Goal: Find specific page/section: Find specific page/section

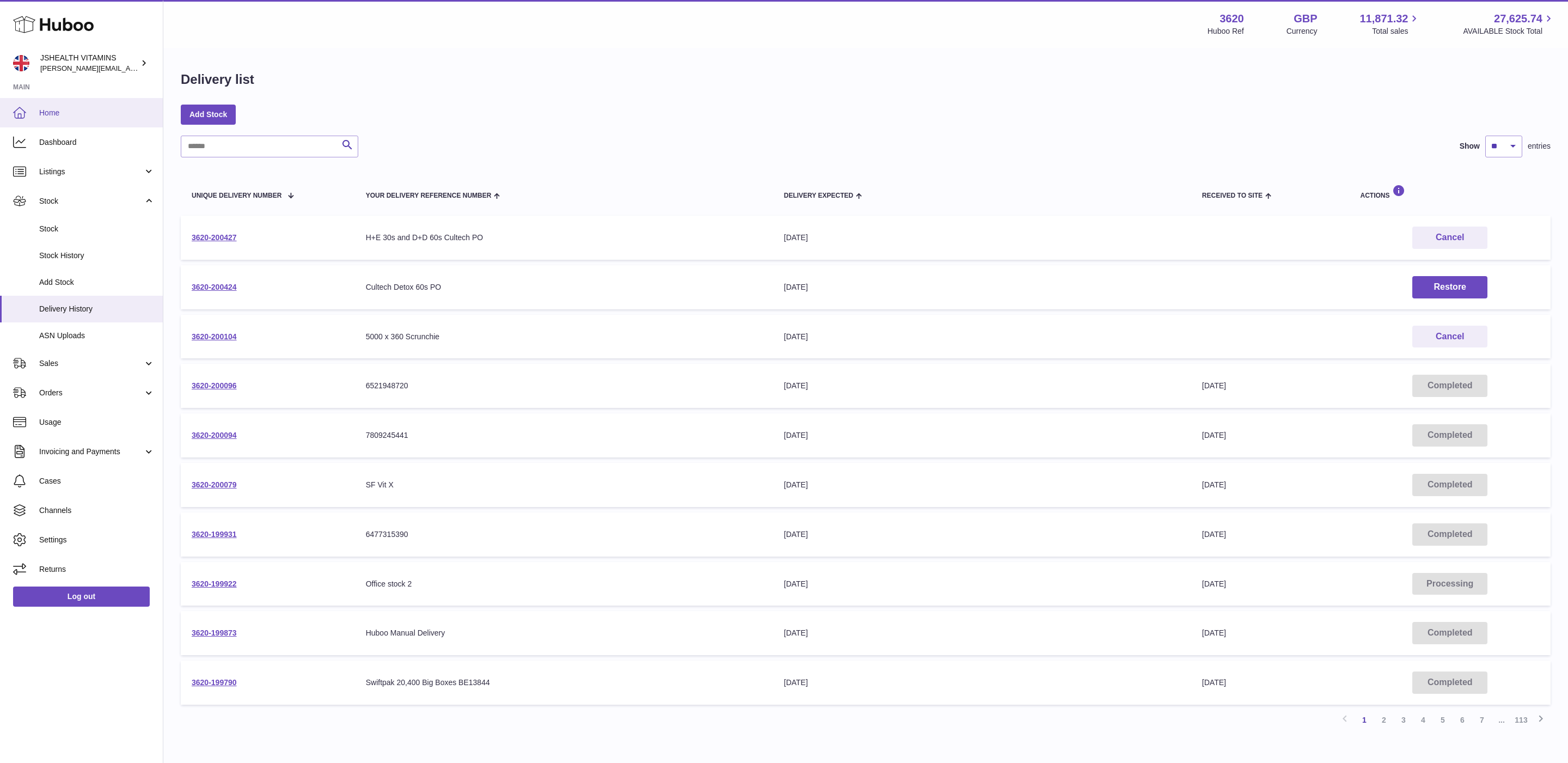
click at [78, 121] on link "Home" at bounding box center [81, 113] width 163 height 30
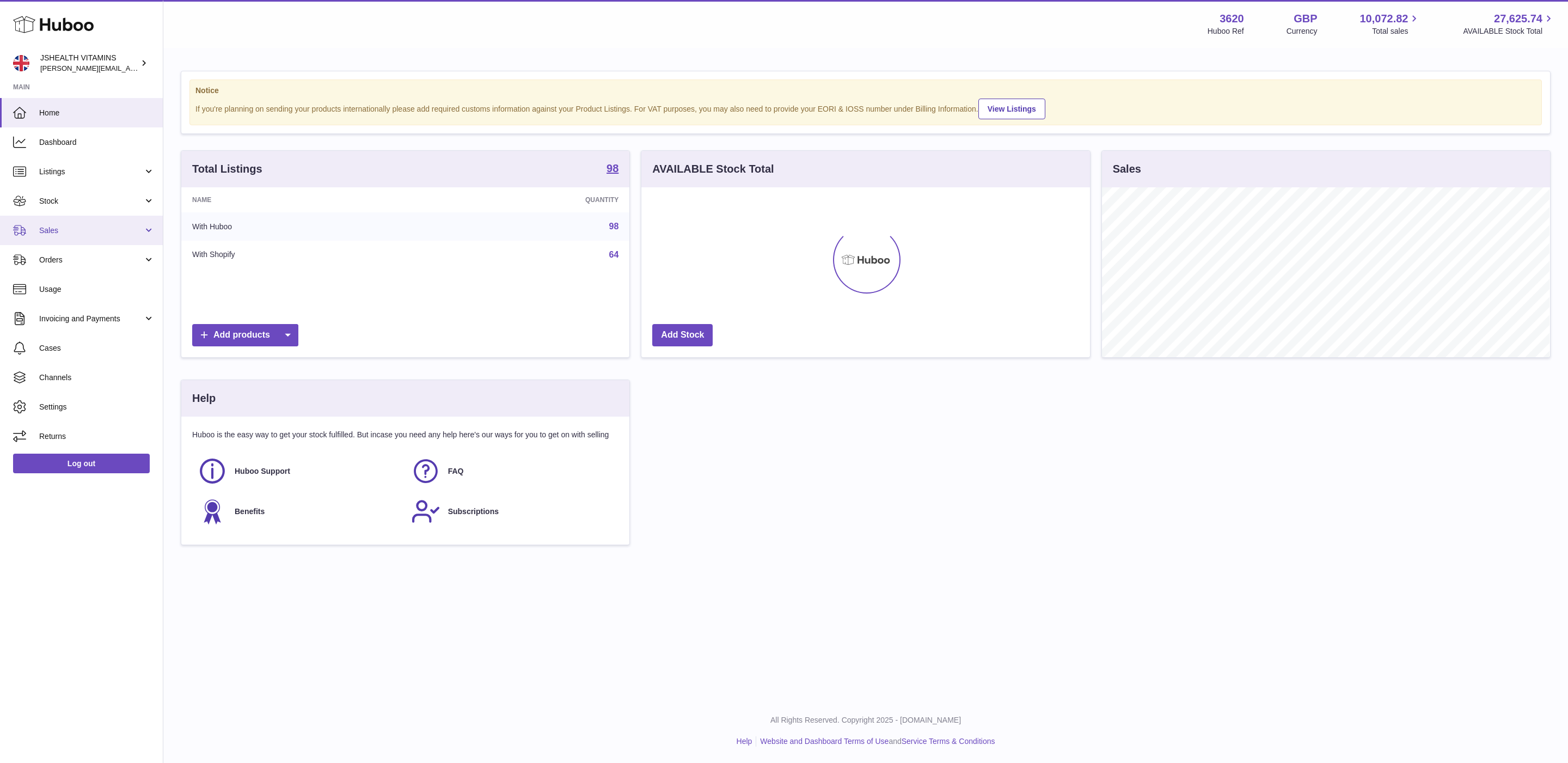
scroll to position [170, 448]
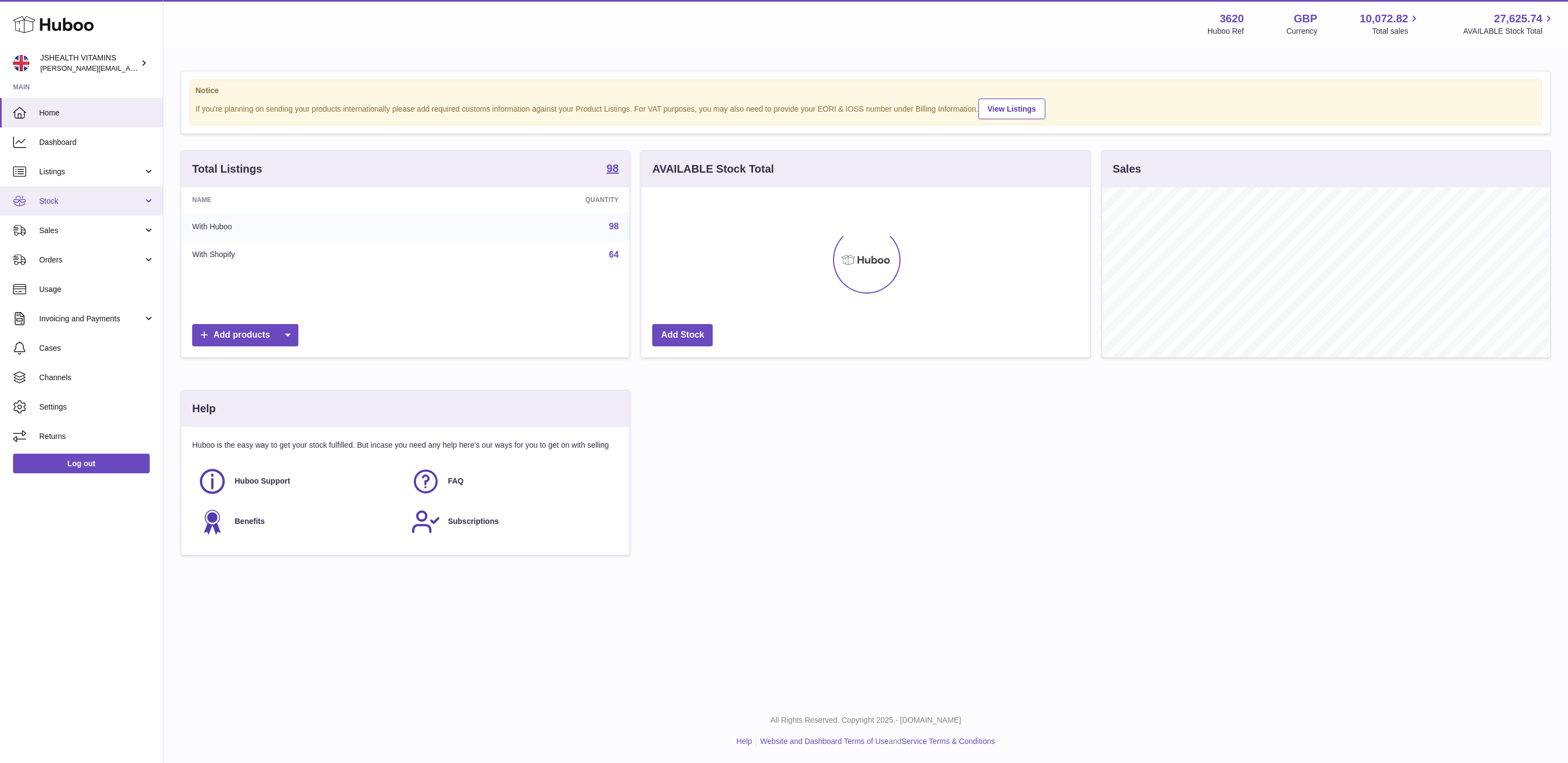
click at [81, 201] on span "Stock" at bounding box center [91, 201] width 104 height 10
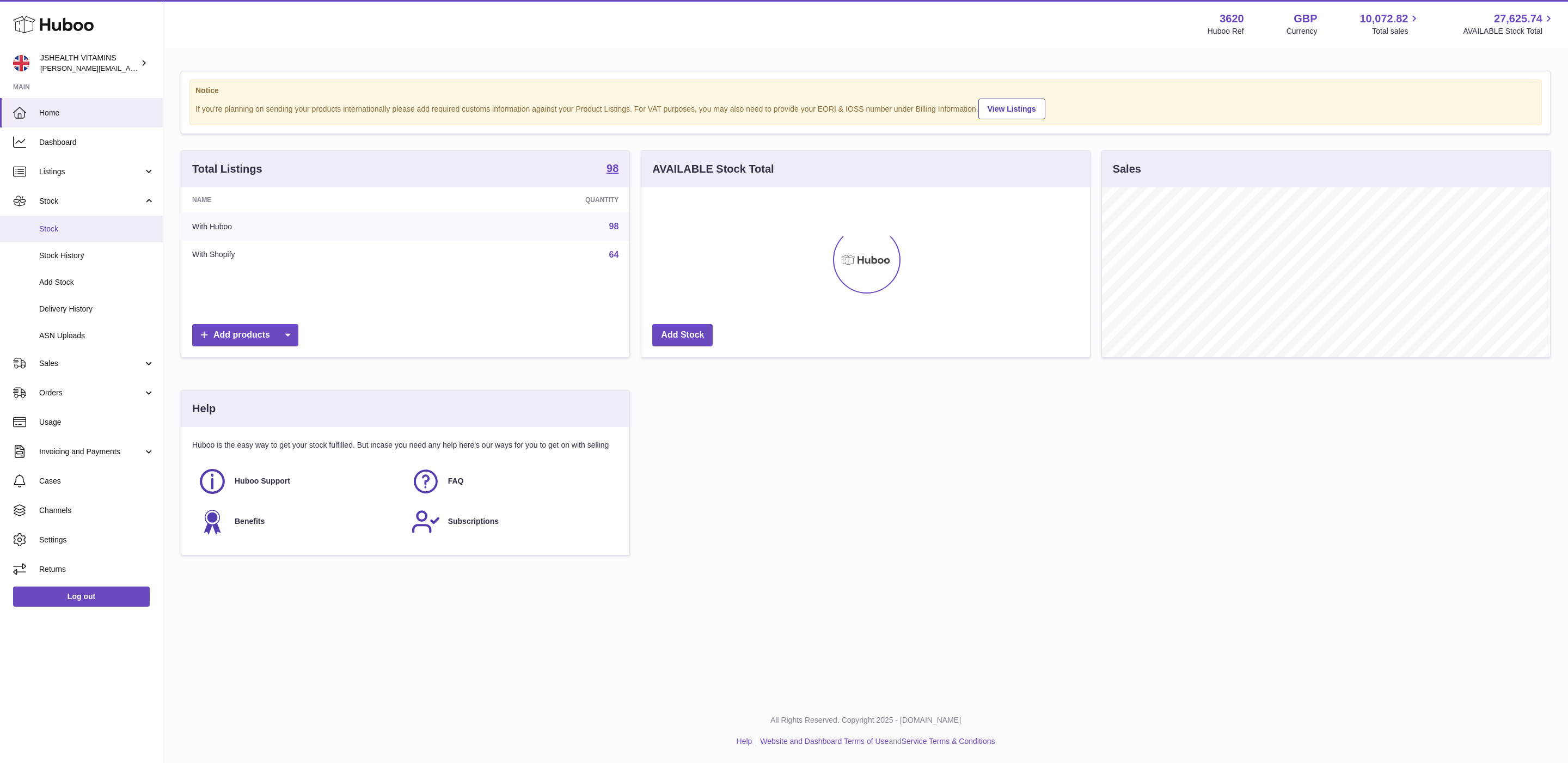
click at [76, 241] on link "Stock" at bounding box center [81, 228] width 163 height 26
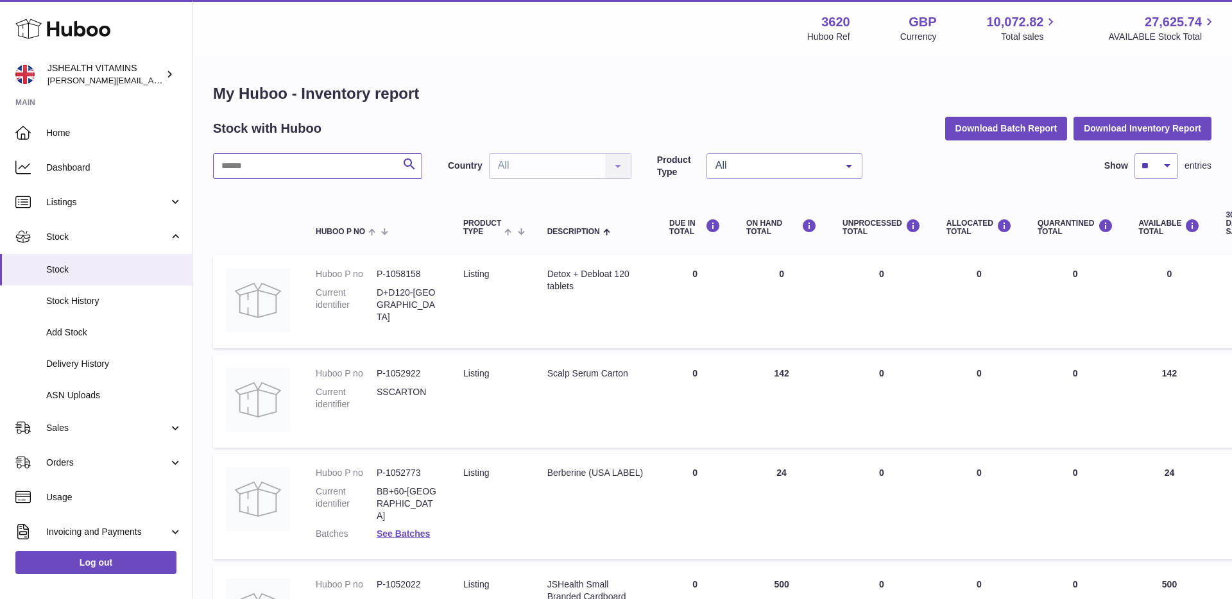
click at [256, 177] on input "text" at bounding box center [317, 166] width 209 height 26
click at [254, 172] on input "text" at bounding box center [317, 166] width 209 height 26
type input "*********"
